Goal: Book appointment/travel/reservation

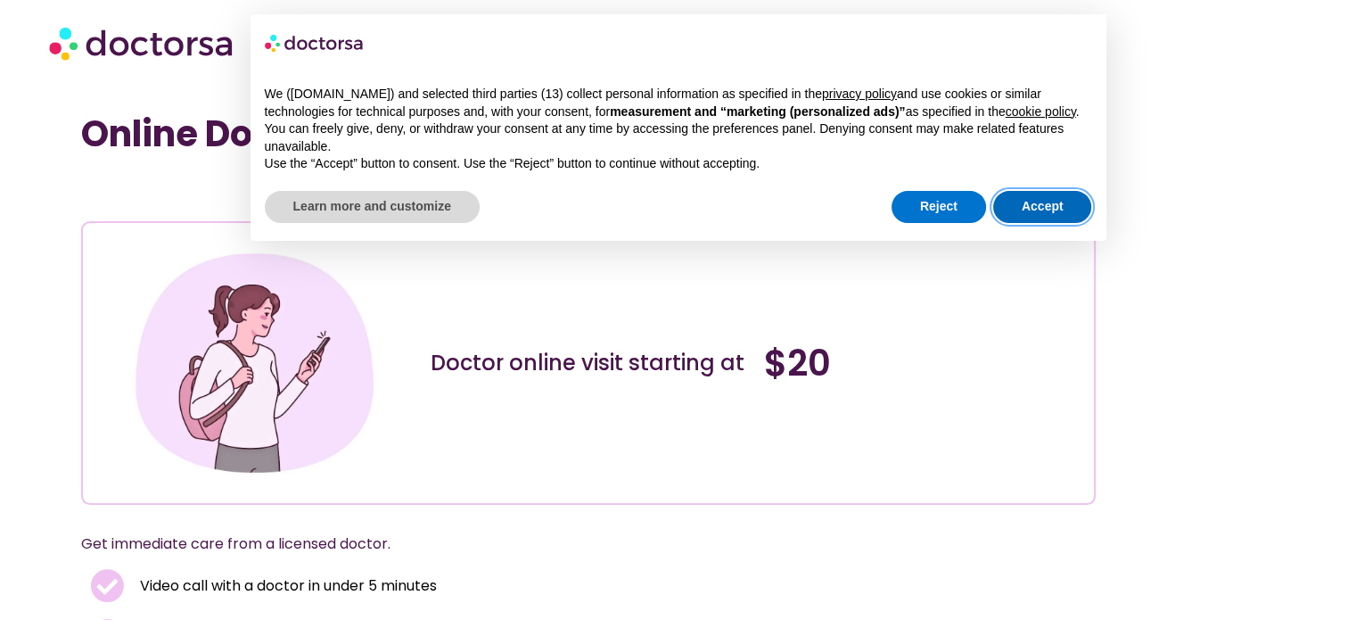
click at [1042, 215] on button "Accept" at bounding box center [1042, 207] width 99 height 32
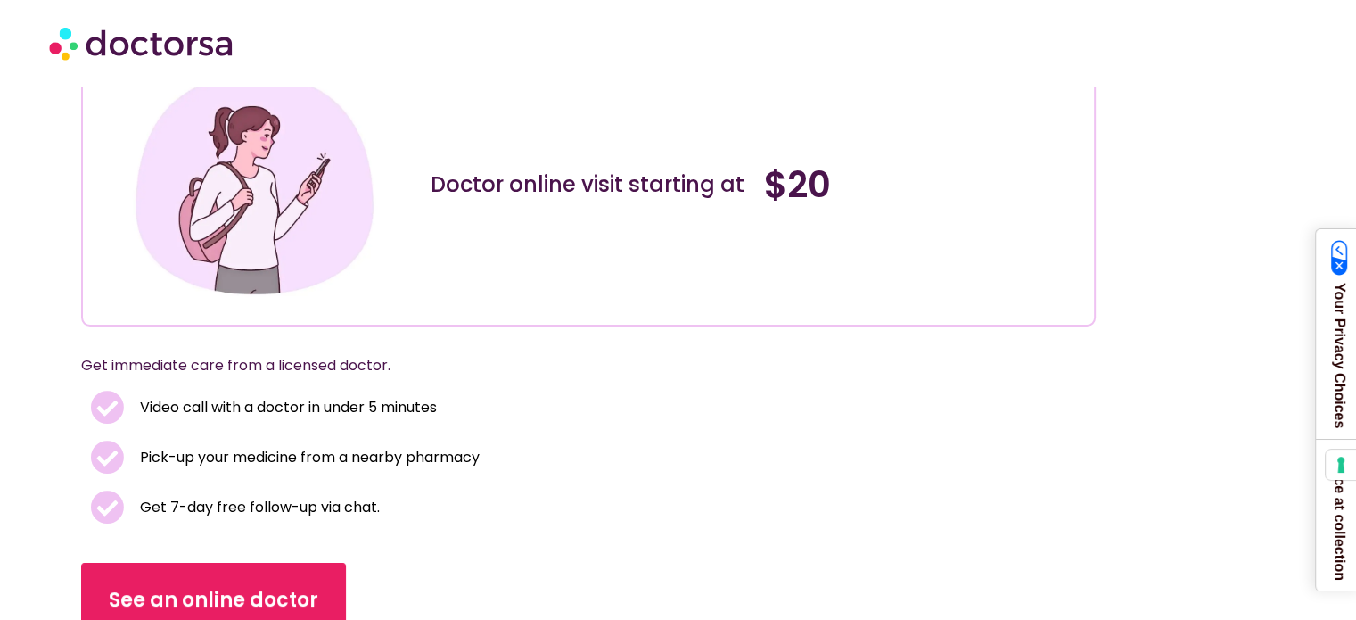
scroll to position [267, 0]
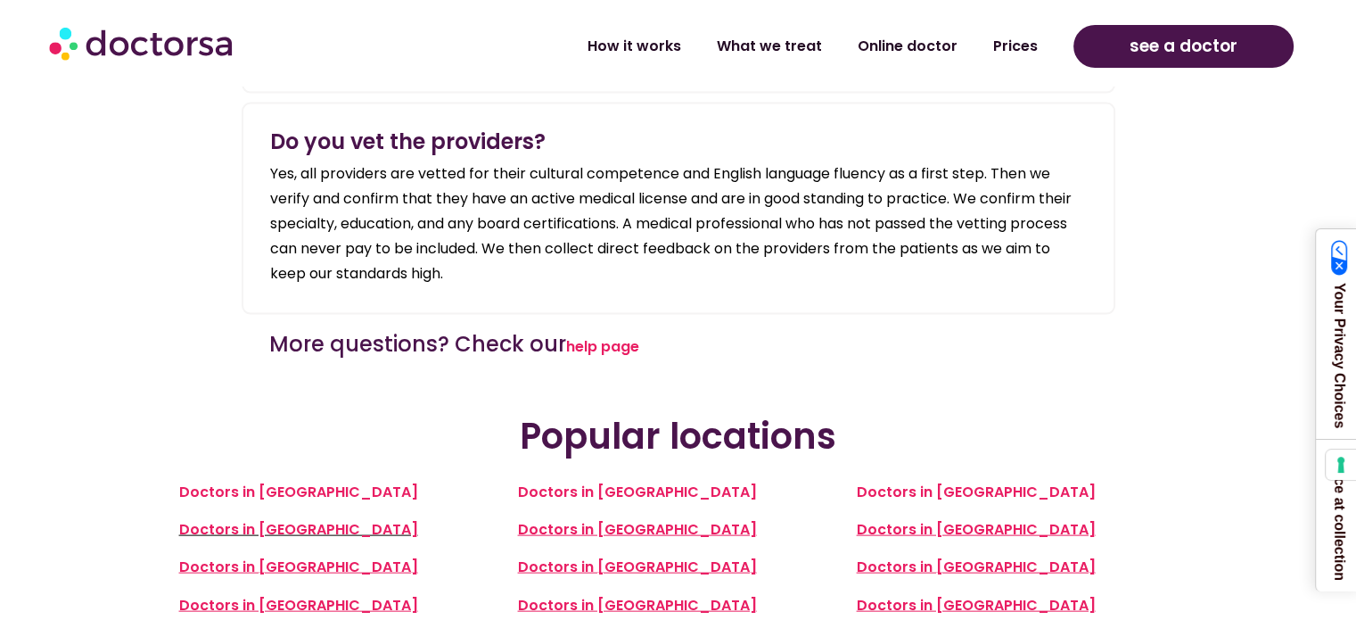
scroll to position [3745, 0]
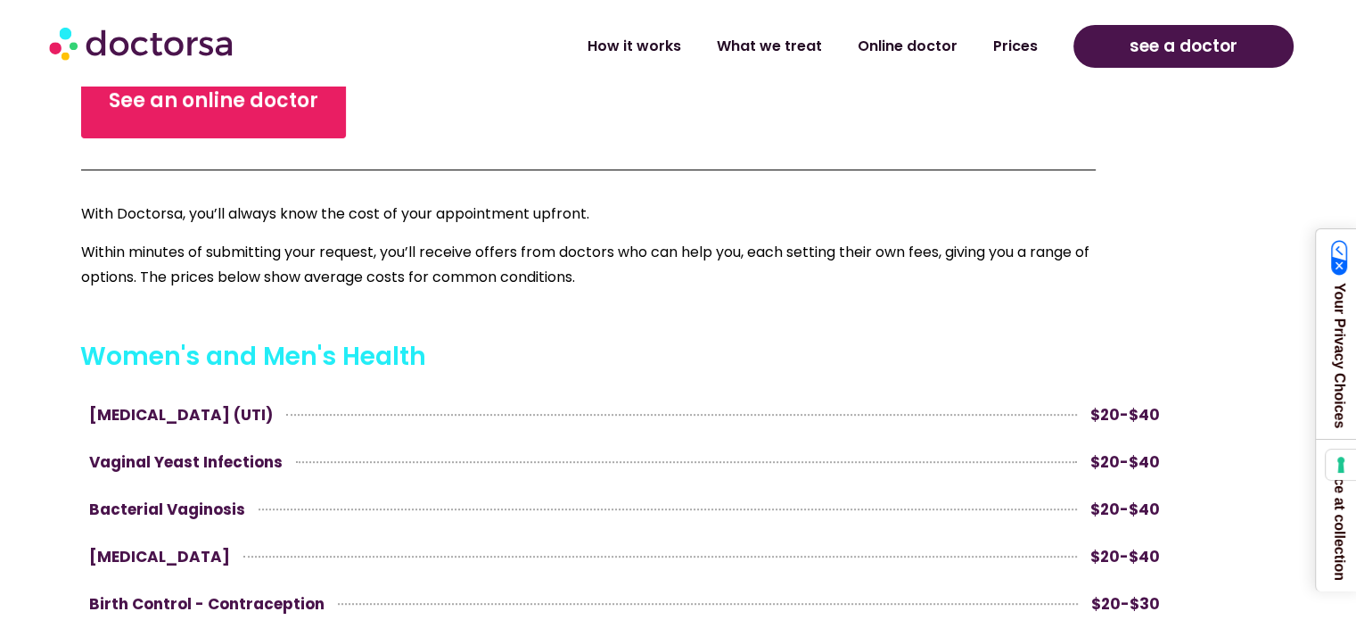
scroll to position [357, 0]
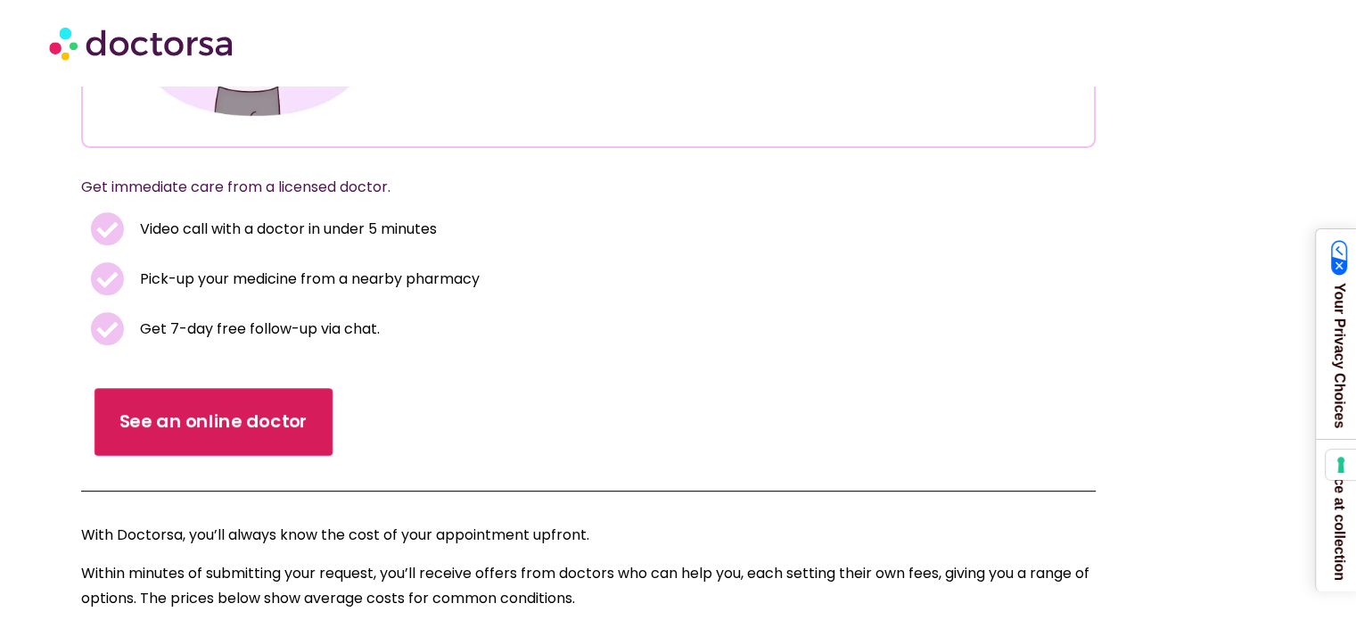
click at [246, 427] on span "See an online doctor" at bounding box center [213, 422] width 189 height 26
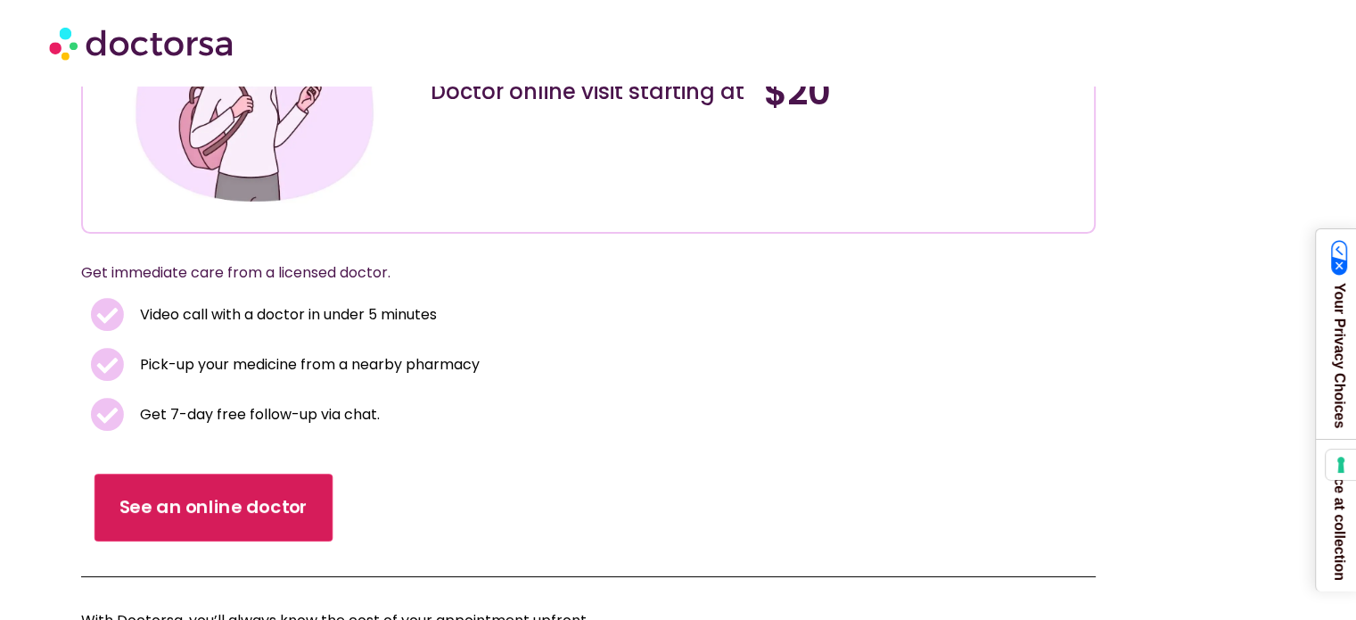
scroll to position [357, 0]
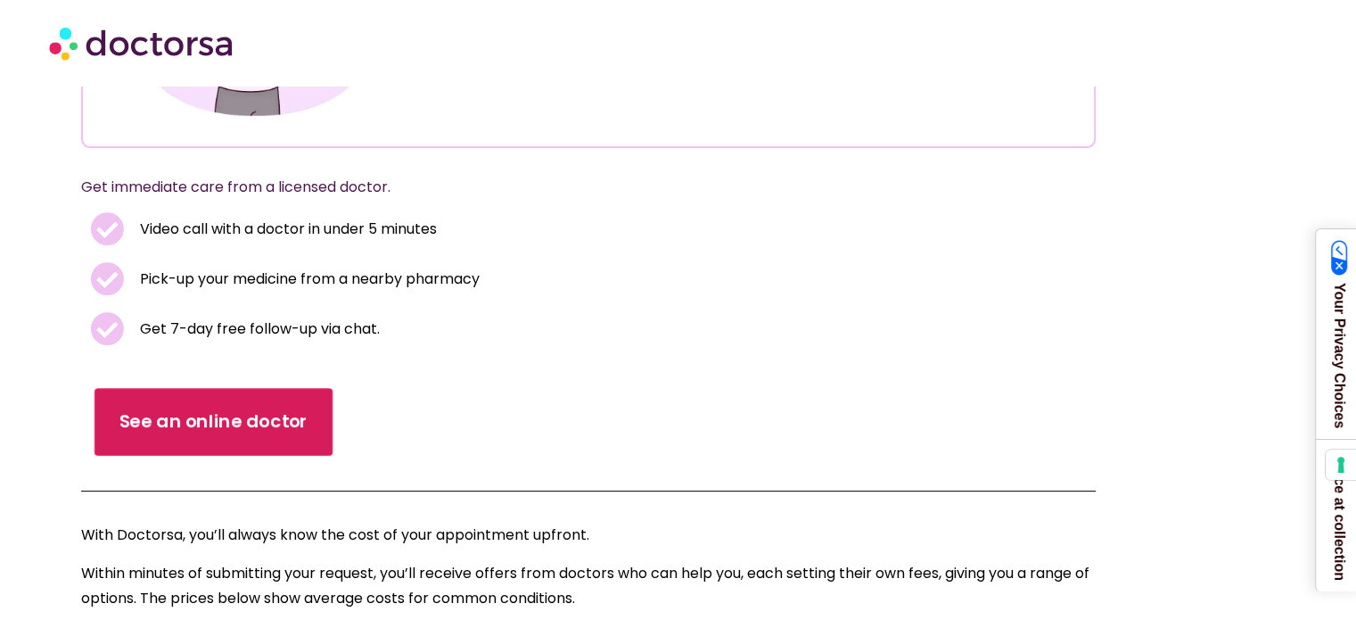
click at [233, 437] on link "See an online doctor" at bounding box center [214, 422] width 238 height 68
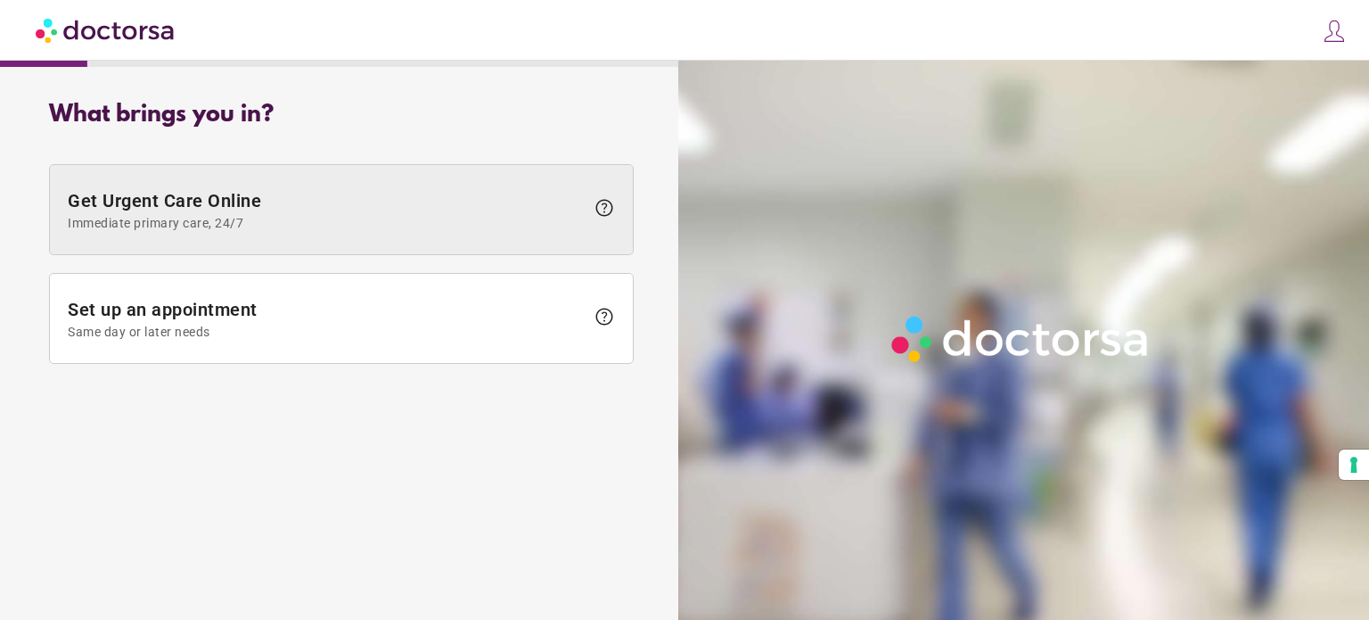
click at [281, 196] on span "Get Urgent Care Online Immediate primary care, 24/7" at bounding box center [326, 210] width 517 height 40
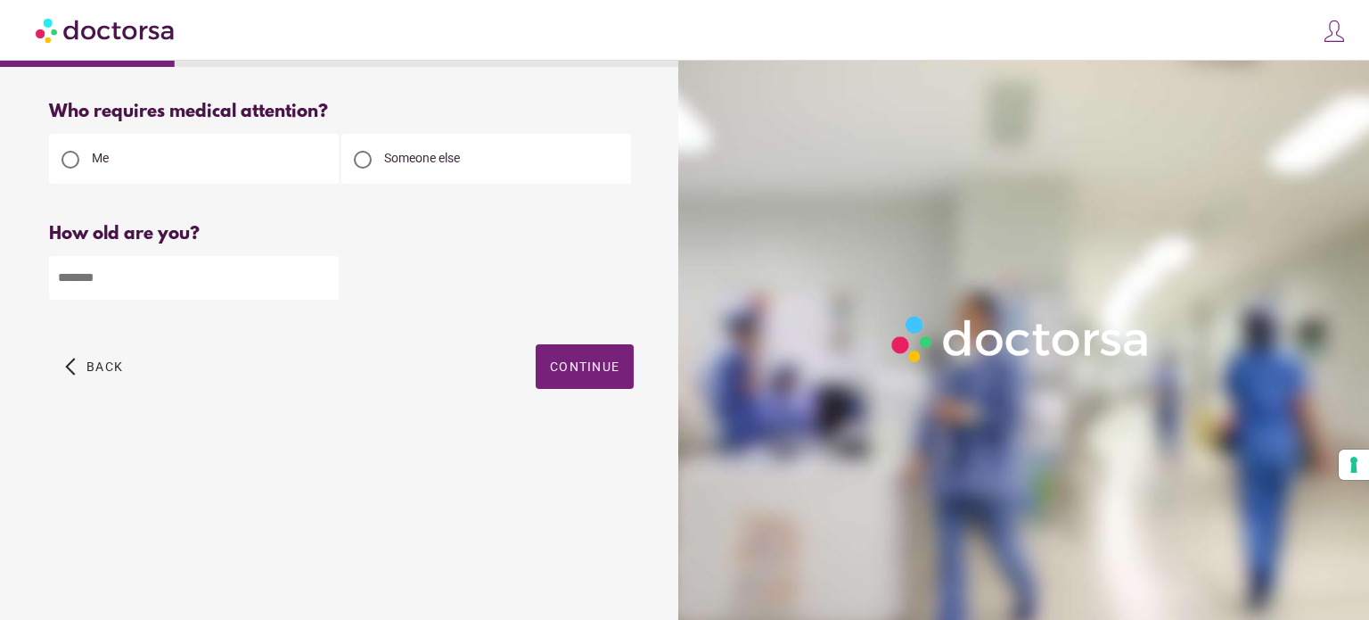
click at [361, 157] on div at bounding box center [363, 160] width 18 height 18
click at [131, 283] on input "number" at bounding box center [194, 278] width 290 height 44
type input "**"
click at [584, 366] on span "Continue" at bounding box center [585, 366] width 70 height 14
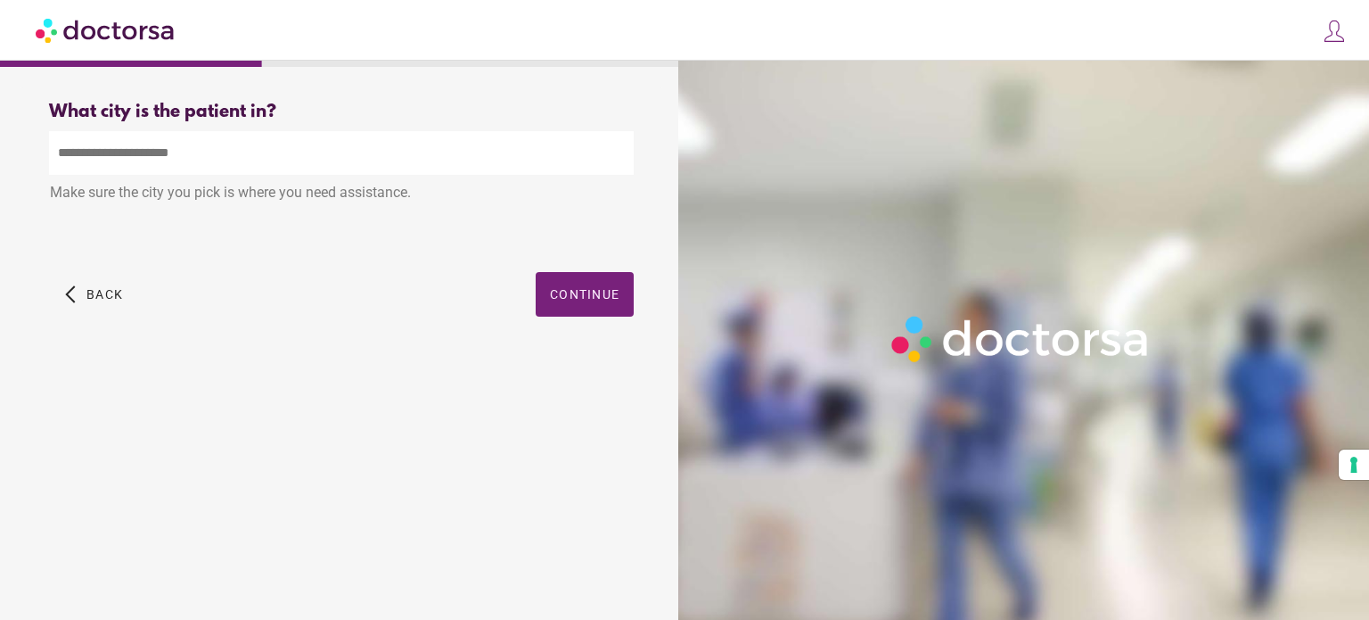
click at [164, 151] on input "text" at bounding box center [341, 153] width 585 height 44
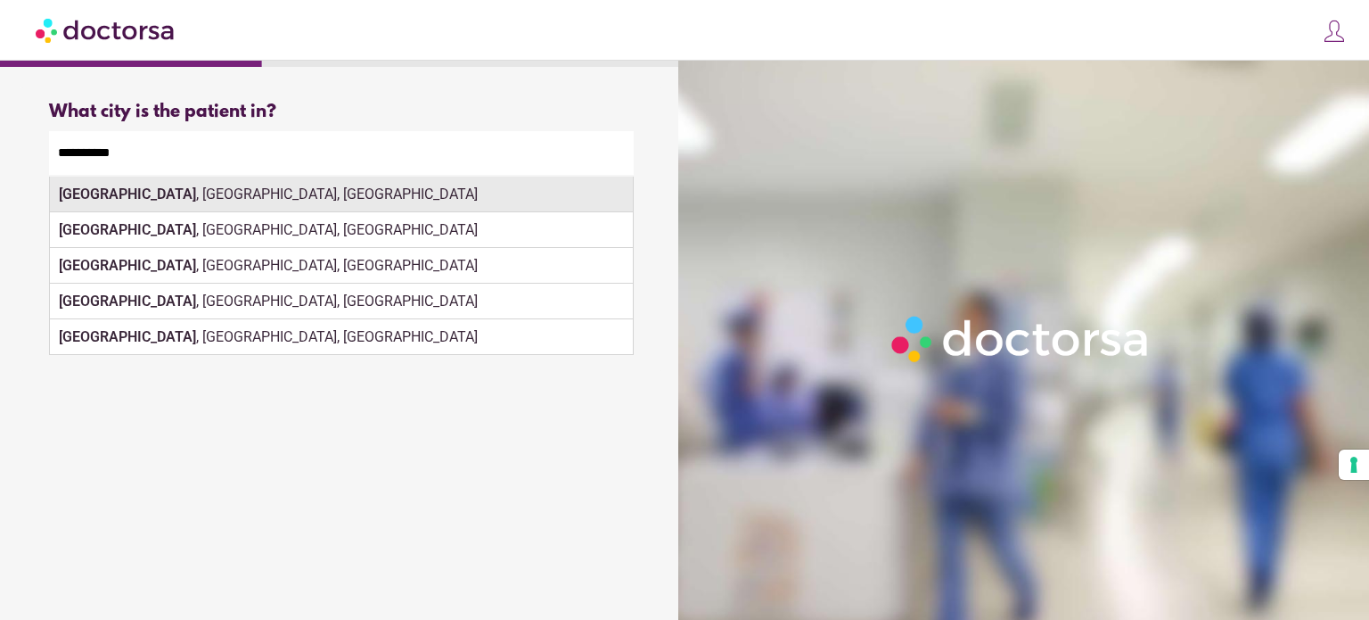
click at [175, 203] on div "[GEOGRAPHIC_DATA] , [GEOGRAPHIC_DATA], [GEOGRAPHIC_DATA]" at bounding box center [341, 195] width 583 height 36
type input "**********"
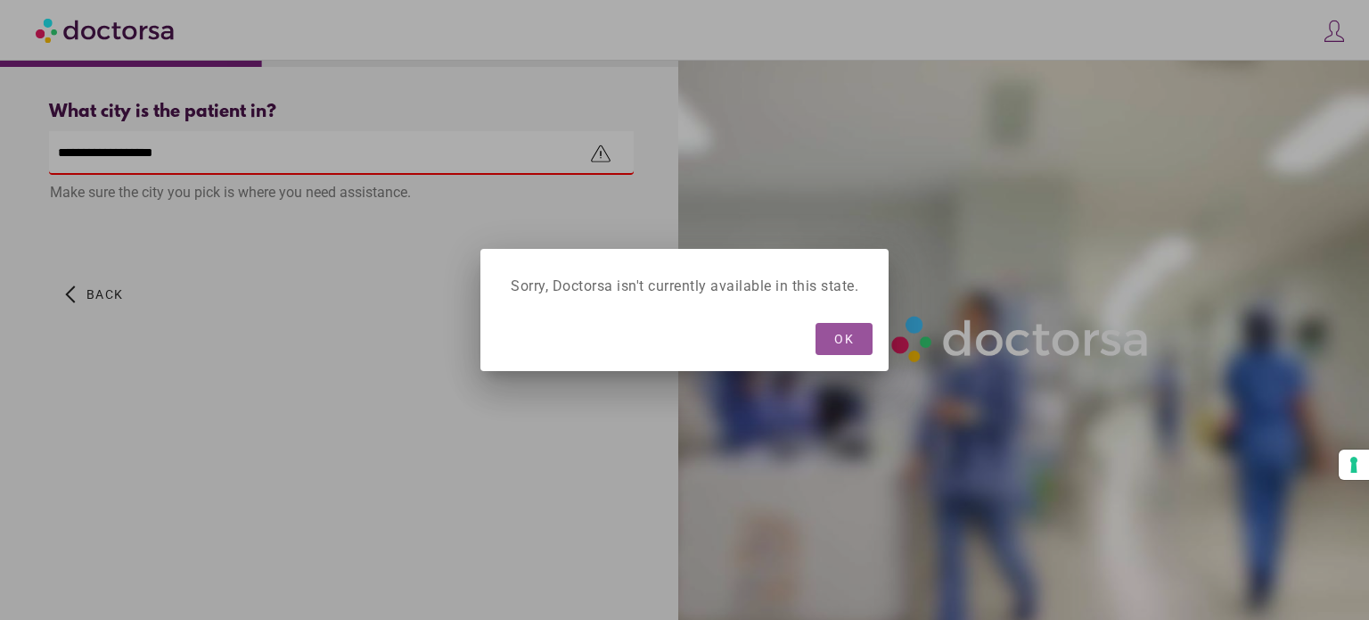
click at [842, 341] on span "OK" at bounding box center [845, 339] width 20 height 14
